Goal: Information Seeking & Learning: Check status

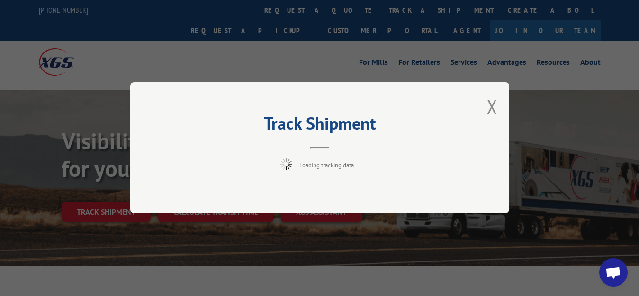
scroll to position [48, 0]
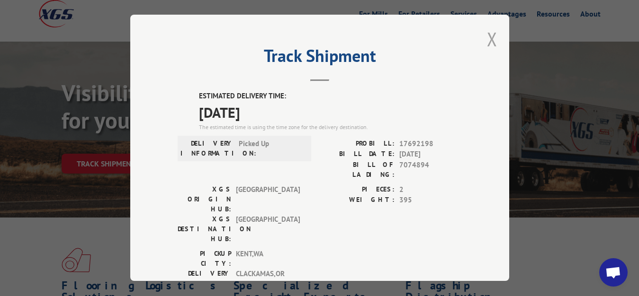
click at [487, 34] on button "Close modal" at bounding box center [492, 39] width 10 height 25
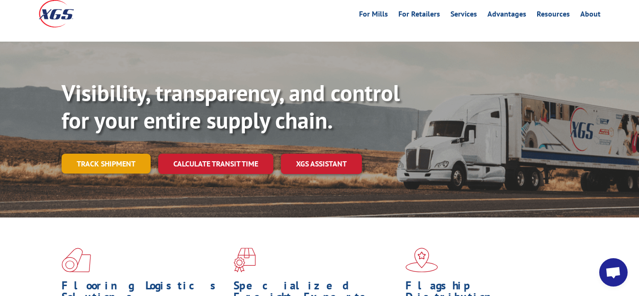
click at [116, 154] on link "Track shipment" at bounding box center [106, 164] width 89 height 20
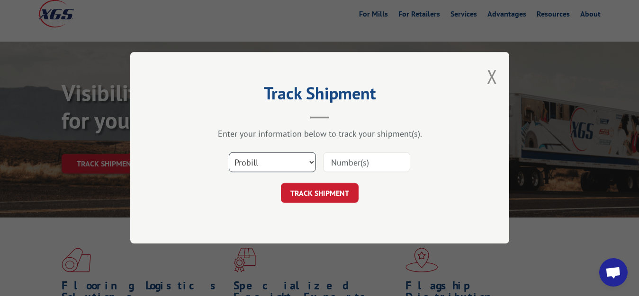
click at [229, 153] on select "Select category... Probill BOL PO" at bounding box center [272, 163] width 87 height 20
select select "bol"
click option "BOL" at bounding box center [0, 0] width 0 height 0
click at [342, 165] on input at bounding box center [366, 163] width 87 height 20
type input "7074895"
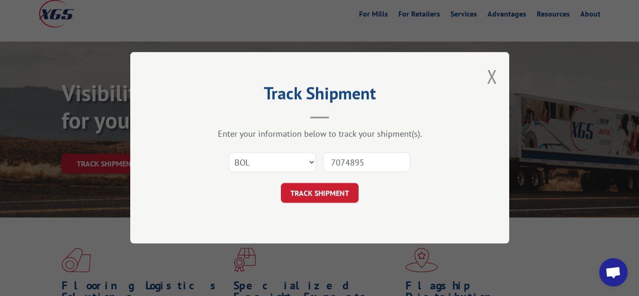
click button "TRACK SHIPMENT" at bounding box center [320, 194] width 78 height 20
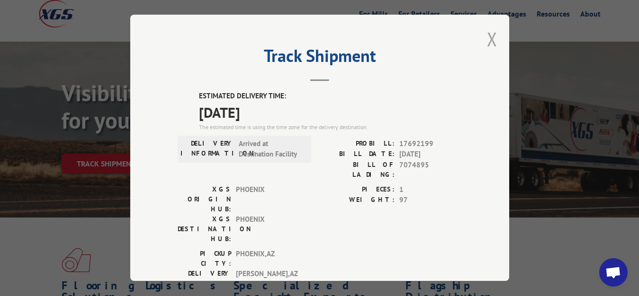
click at [487, 37] on button "Close modal" at bounding box center [492, 39] width 10 height 25
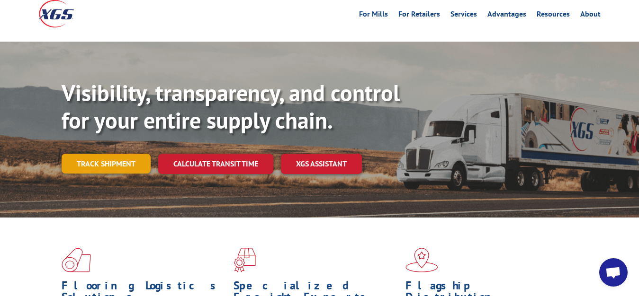
click at [114, 154] on link "Track shipment" at bounding box center [106, 164] width 89 height 20
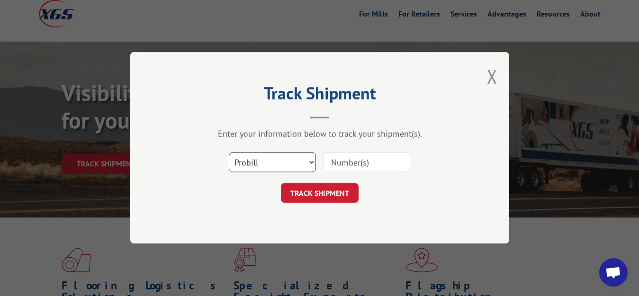
click at [229, 153] on select "Select category... Probill BOL PO" at bounding box center [272, 163] width 87 height 20
select select "bol"
click option "BOL" at bounding box center [0, 0] width 0 height 0
click at [330, 159] on input at bounding box center [366, 163] width 87 height 20
type input "7074896"
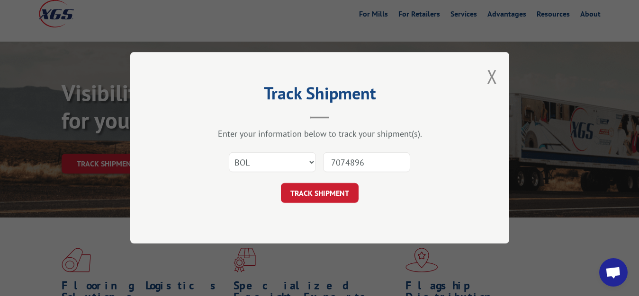
click button "TRACK SHIPMENT" at bounding box center [320, 194] width 78 height 20
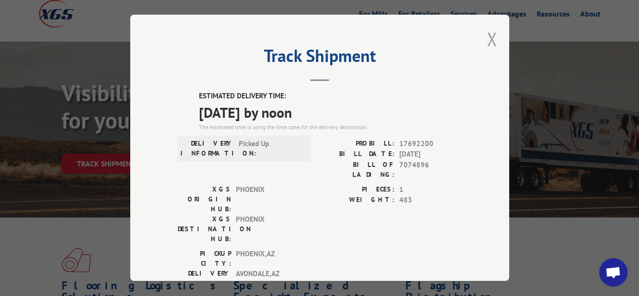
click at [487, 36] on button "Close modal" at bounding box center [492, 39] width 10 height 25
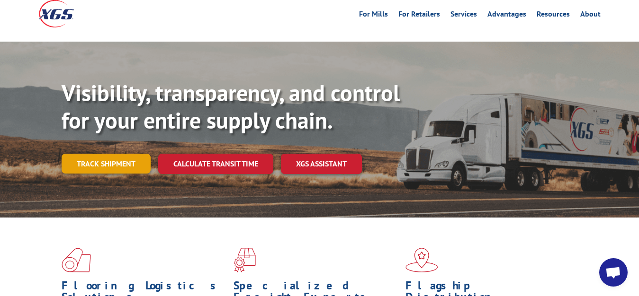
click at [88, 154] on link "Track shipment" at bounding box center [106, 164] width 89 height 20
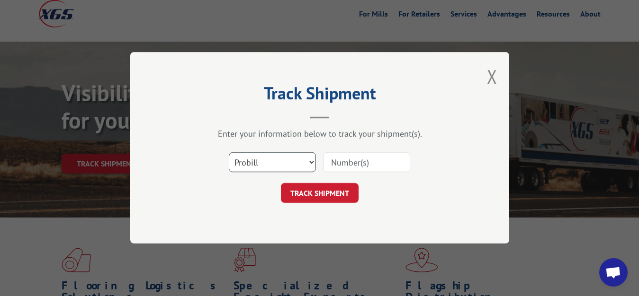
click at [229, 153] on select "Select category... Probill BOL PO" at bounding box center [272, 163] width 87 height 20
select select "bol"
click option "BOL" at bounding box center [0, 0] width 0 height 0
click at [326, 162] on input at bounding box center [366, 163] width 87 height 20
